Goal: Communication & Community: Answer question/provide support

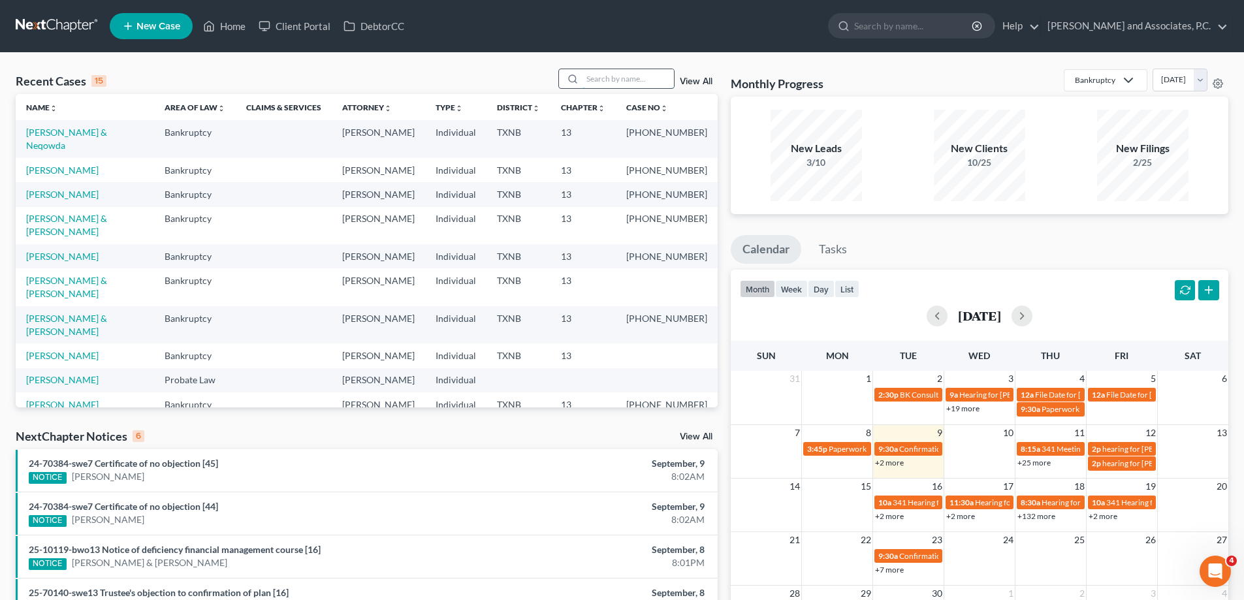
click at [590, 74] on input "search" at bounding box center [628, 78] width 91 height 19
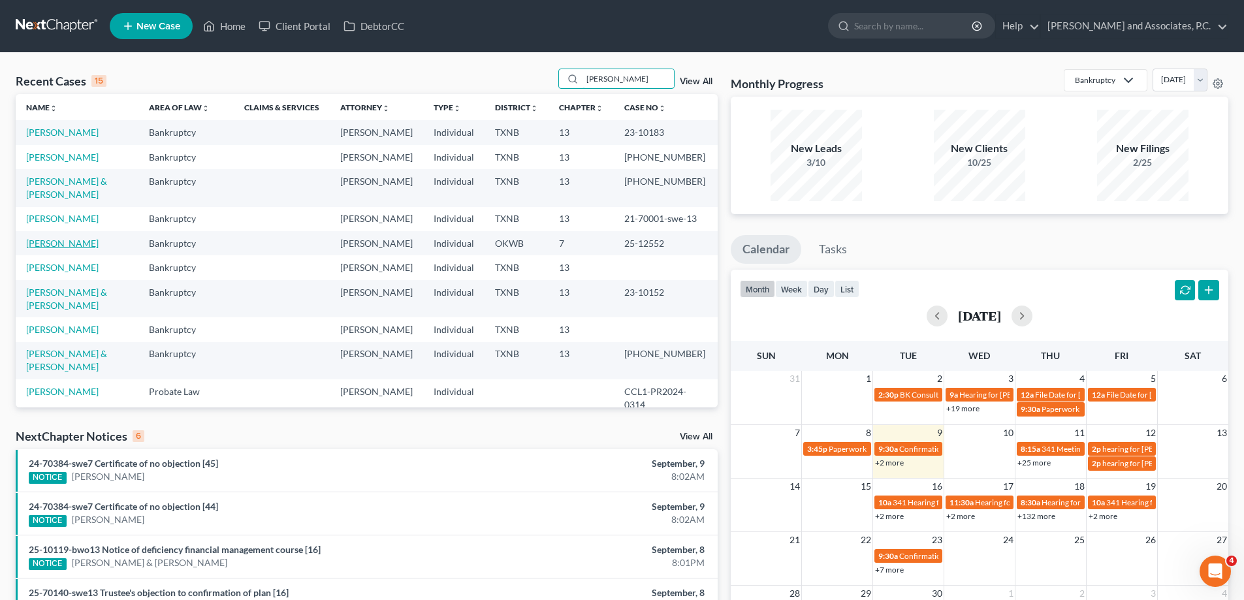
type input "[PERSON_NAME]"
click at [55, 249] on link "[PERSON_NAME]" at bounding box center [62, 243] width 72 height 11
select select "5"
select select "1"
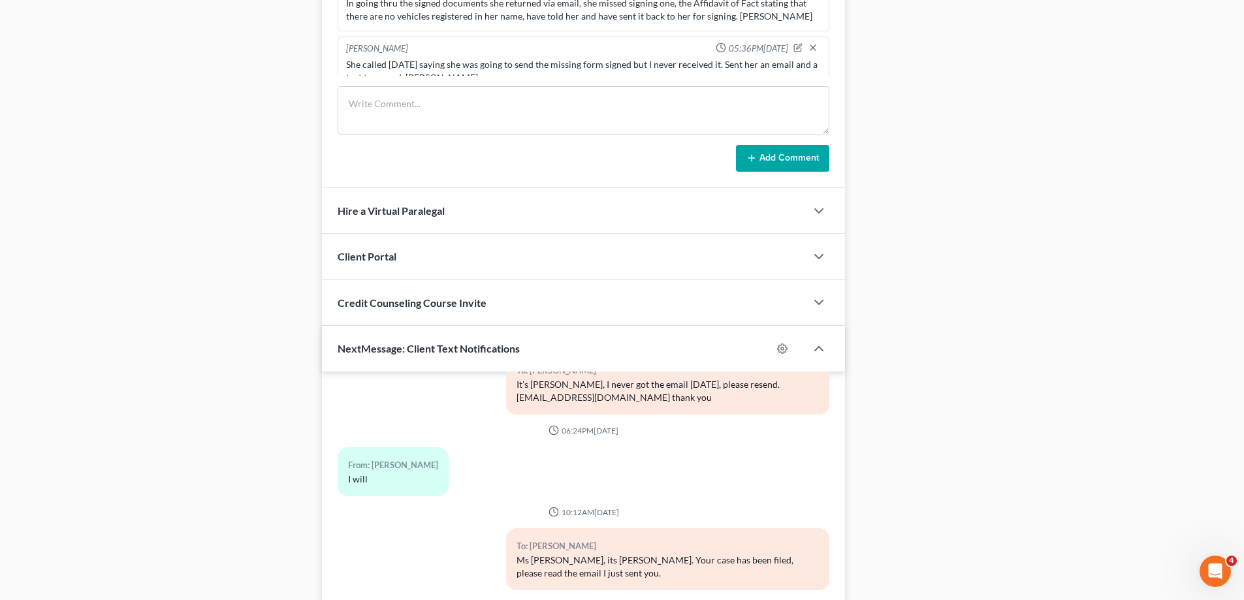
scroll to position [1021, 0]
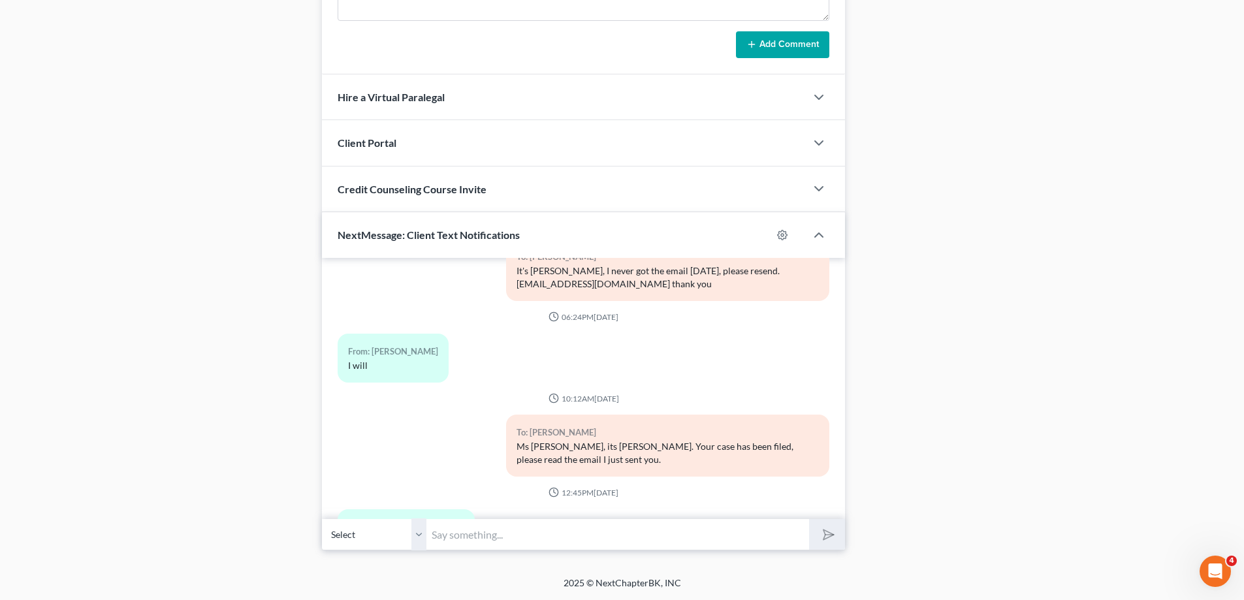
click at [461, 538] on input "text" at bounding box center [617, 535] width 383 height 32
click at [440, 526] on input "text" at bounding box center [617, 535] width 383 height 32
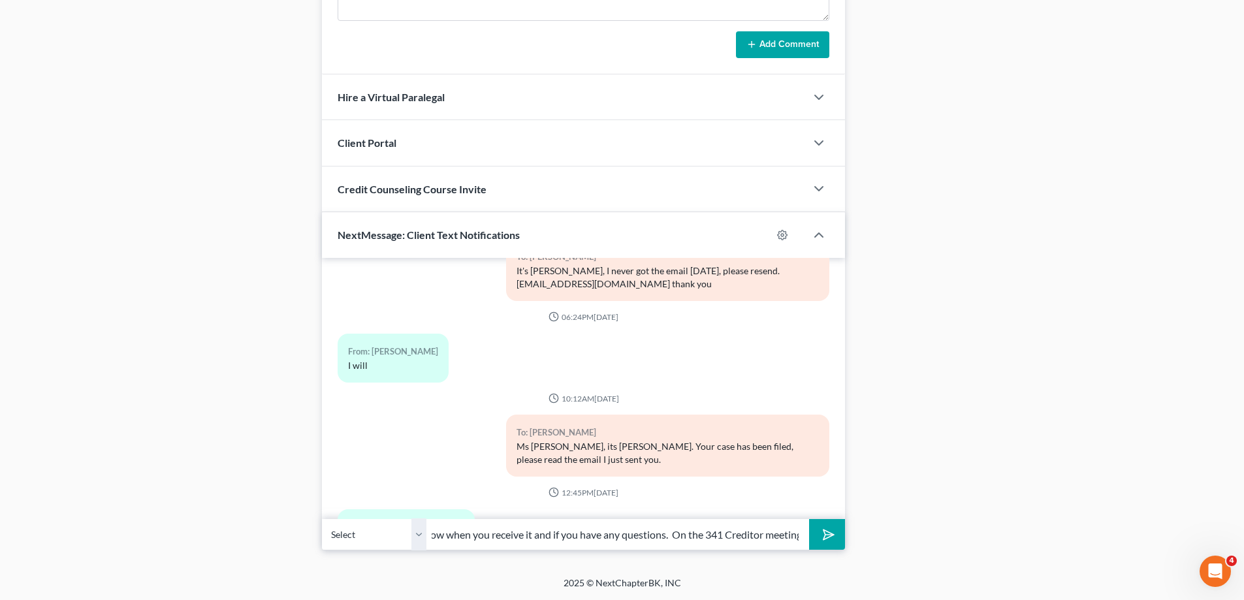
scroll to position [0, 289]
type input "It's [PERSON_NAME], I have sent you an email, please let me know when you recei…"
click at [826, 544] on icon "submit" at bounding box center [826, 535] width 18 height 18
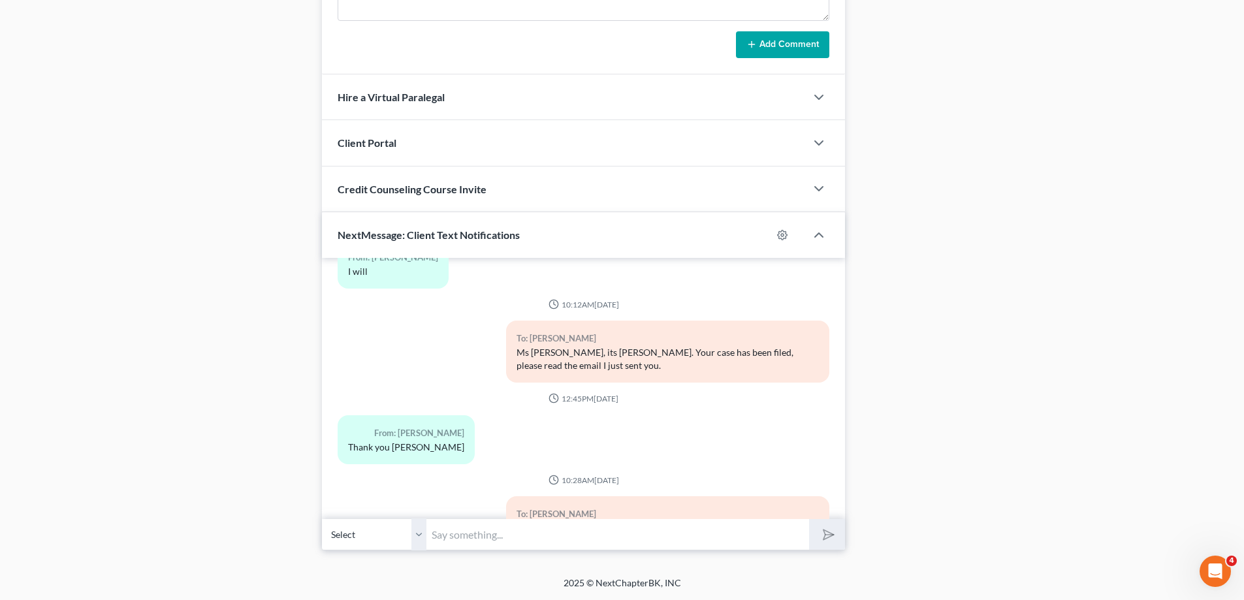
scroll to position [3556, 0]
